Goal: Information Seeking & Learning: Learn about a topic

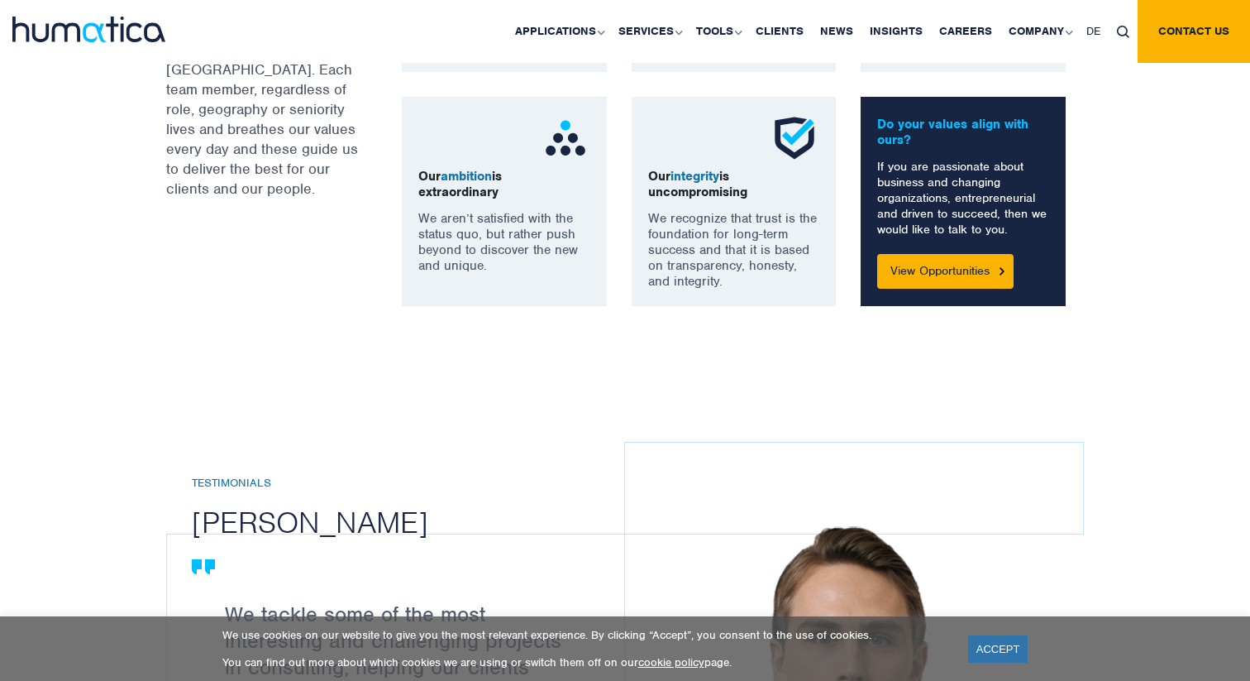
scroll to position [1470, 0]
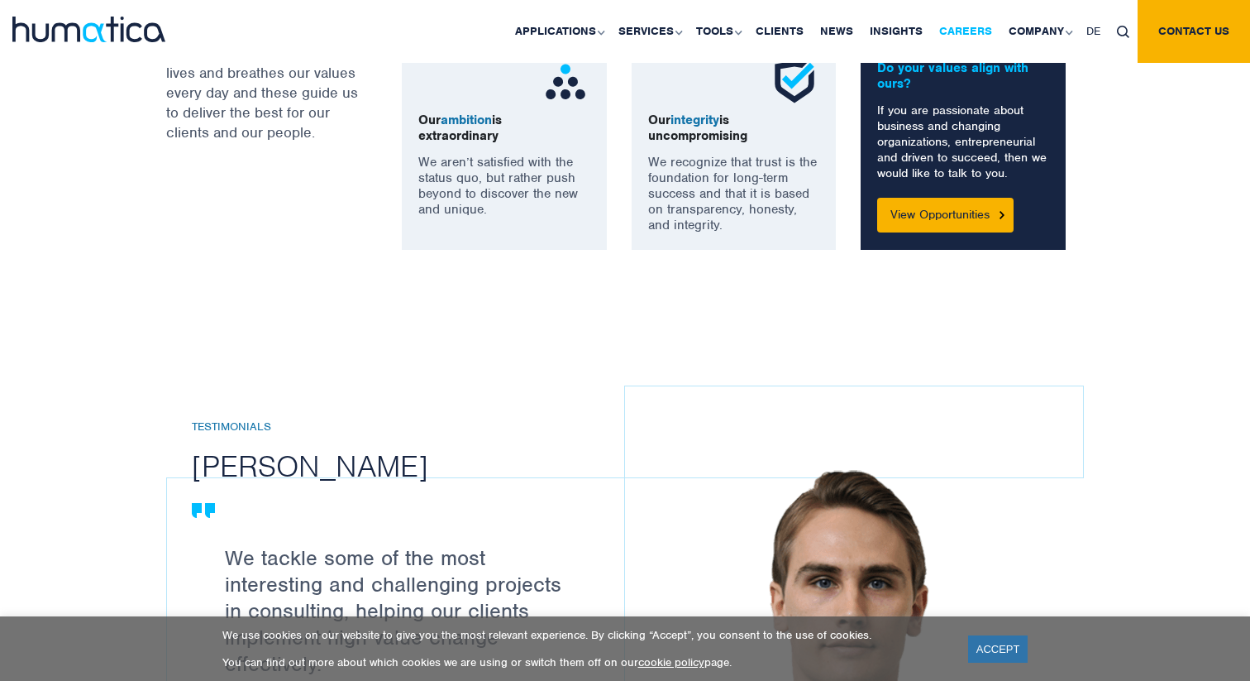
click at [961, 26] on link "Careers" at bounding box center [965, 31] width 69 height 63
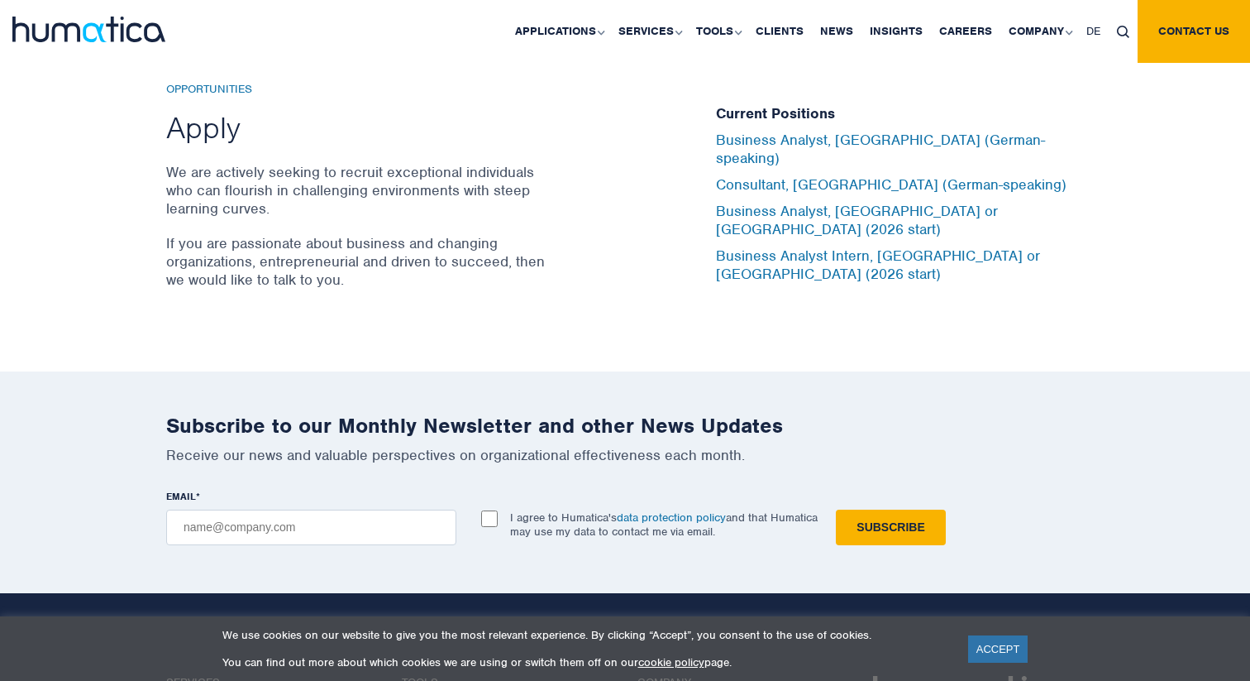
scroll to position [5470, 0]
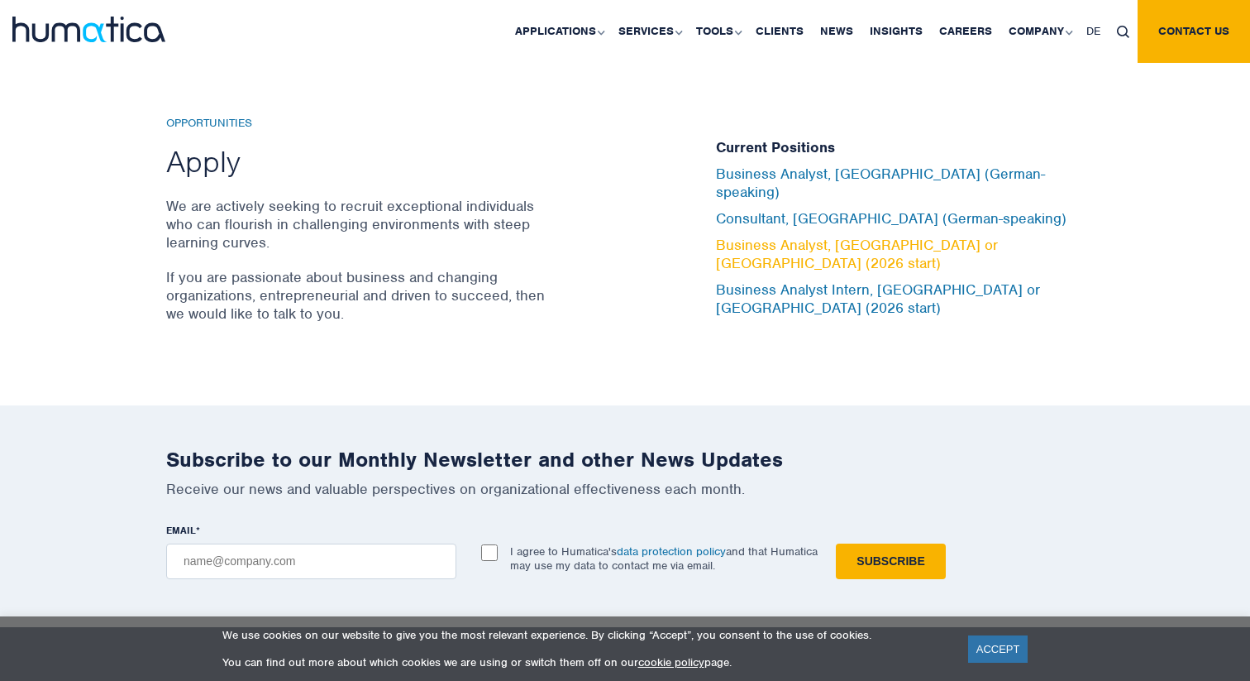
click at [868, 244] on link "Business Analyst, [GEOGRAPHIC_DATA] or [GEOGRAPHIC_DATA] (2026 start)" at bounding box center [857, 254] width 282 height 36
click at [102, 34] on img at bounding box center [88, 30] width 153 height 26
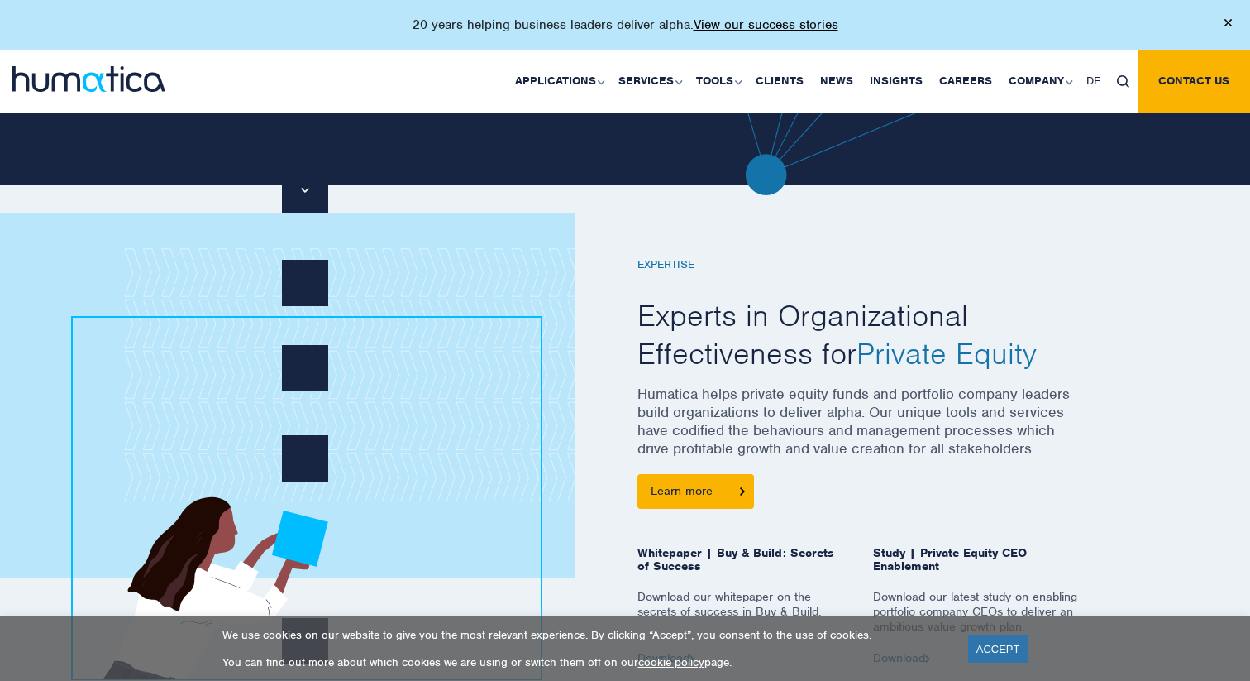
scroll to position [560, 0]
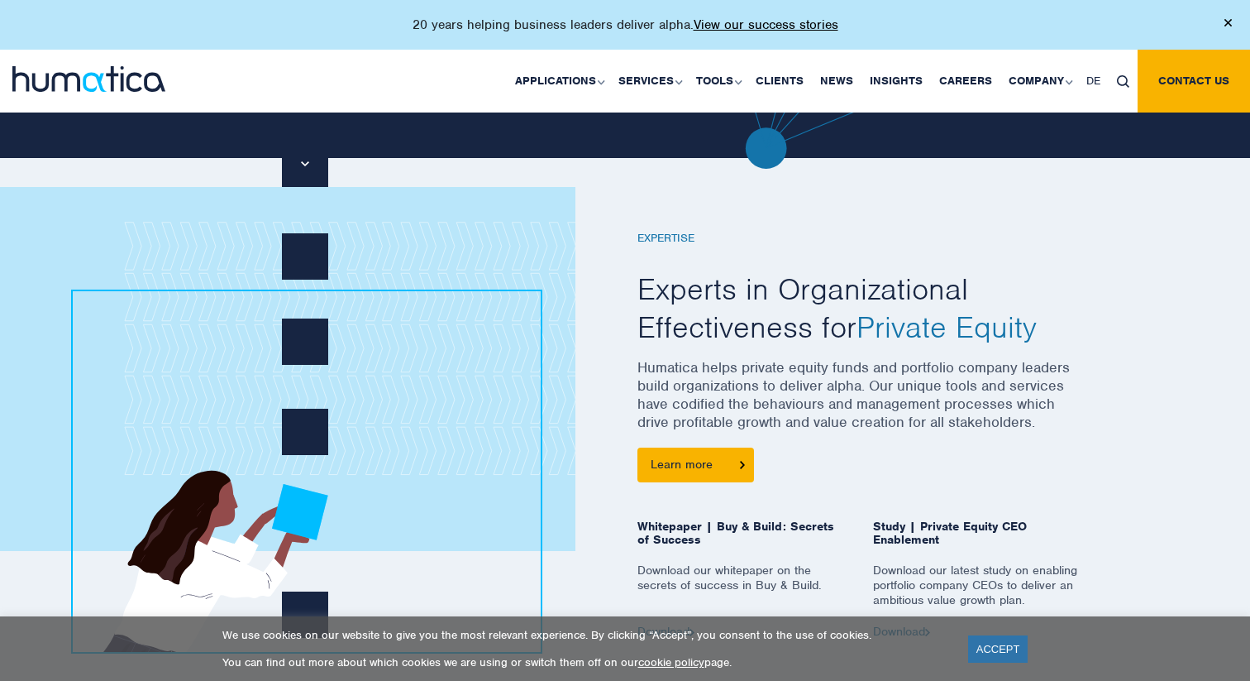
click at [724, 305] on h2 "Experts in Organizational Effectiveness for Private Equity" at bounding box center [861, 307] width 447 height 75
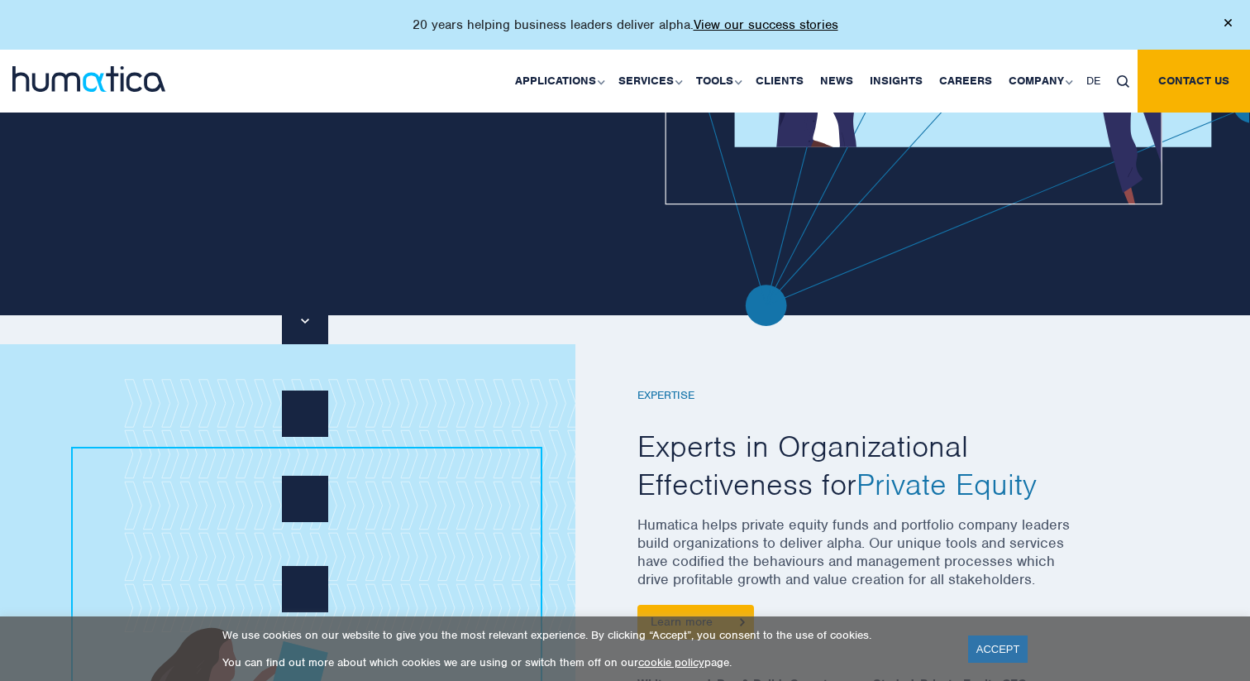
scroll to position [456, 0]
